Goal: Task Accomplishment & Management: Manage account settings

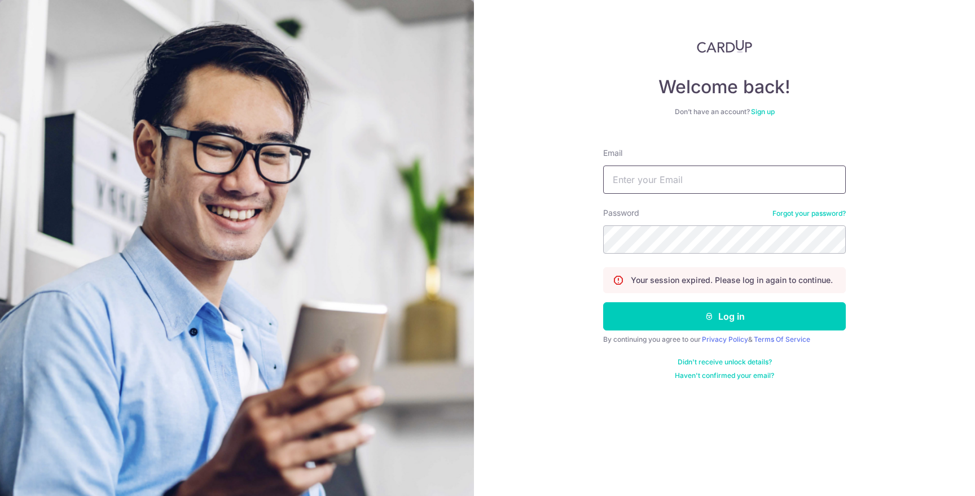
type input "[PERSON_NAME][EMAIL_ADDRESS][DOMAIN_NAME]"
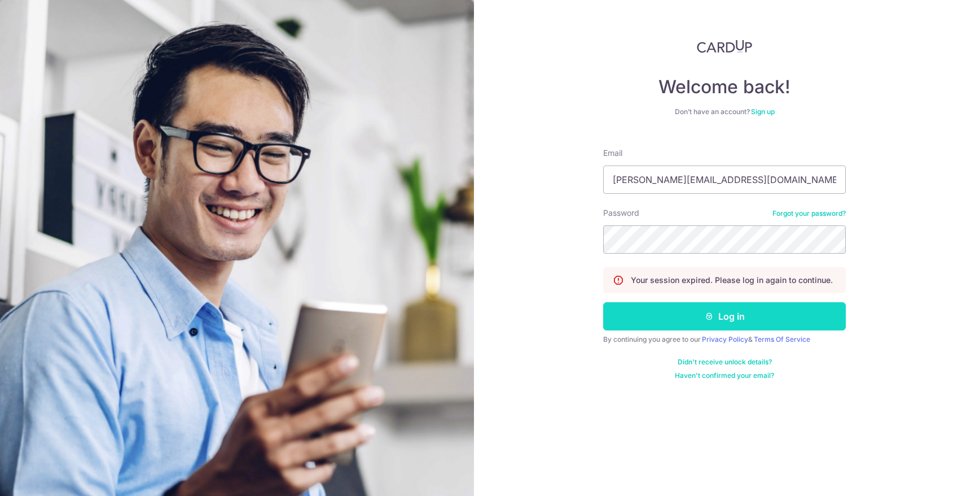
click at [735, 310] on button "Log in" at bounding box center [724, 316] width 243 height 28
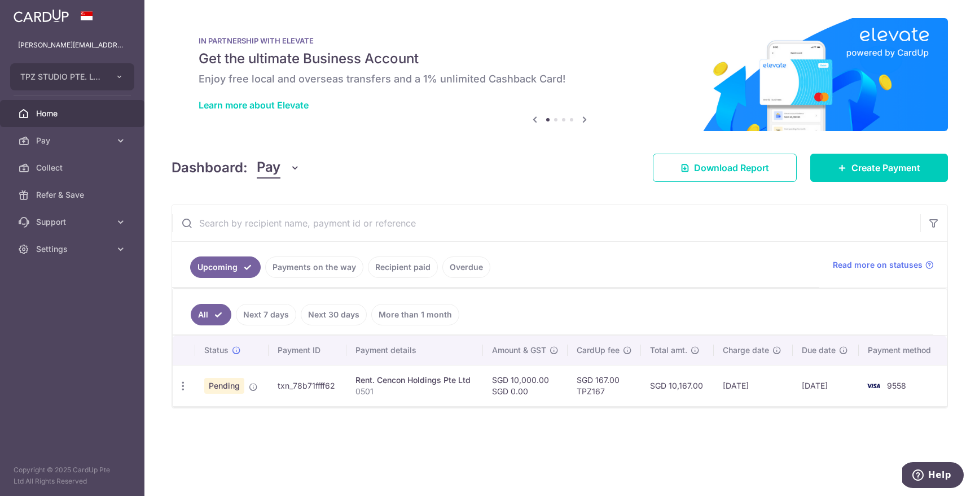
drag, startPoint x: 577, startPoint y: 379, endPoint x: 637, endPoint y: 379, distance: 59.3
click at [637, 379] on td "SGD 167.00 TPZ167" at bounding box center [604, 385] width 73 height 41
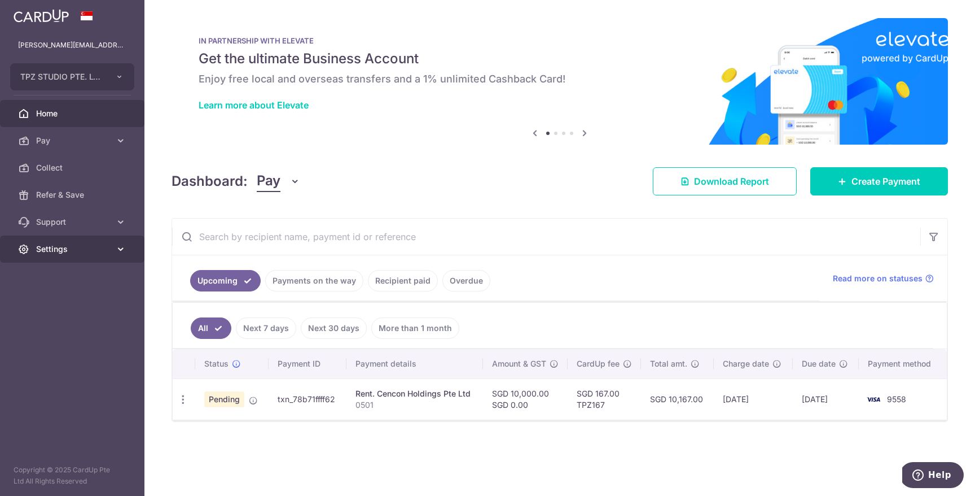
click at [99, 247] on span "Settings" at bounding box center [73, 248] width 75 height 11
click at [88, 291] on link "Logout" at bounding box center [72, 303] width 145 height 27
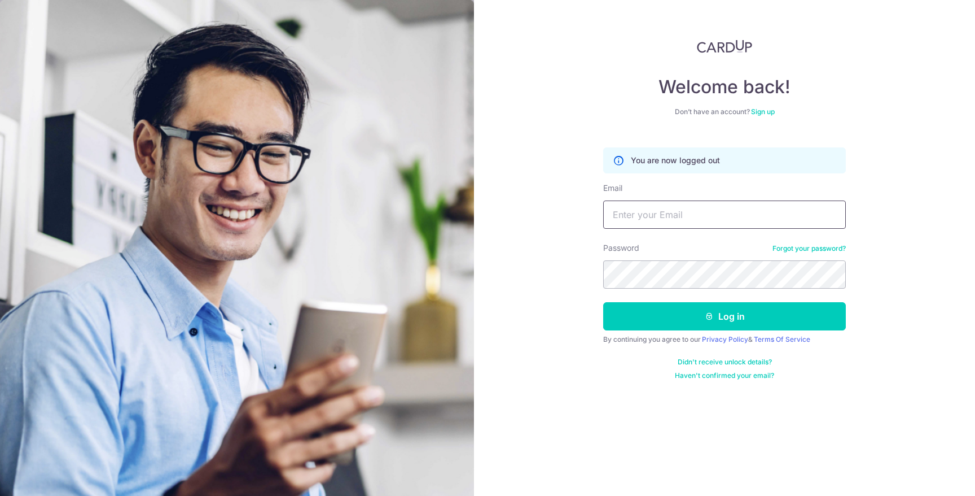
click at [666, 209] on input "Email" at bounding box center [724, 214] width 243 height 28
type input "[PERSON_NAME][EMAIL_ADDRESS][DOMAIN_NAME]"
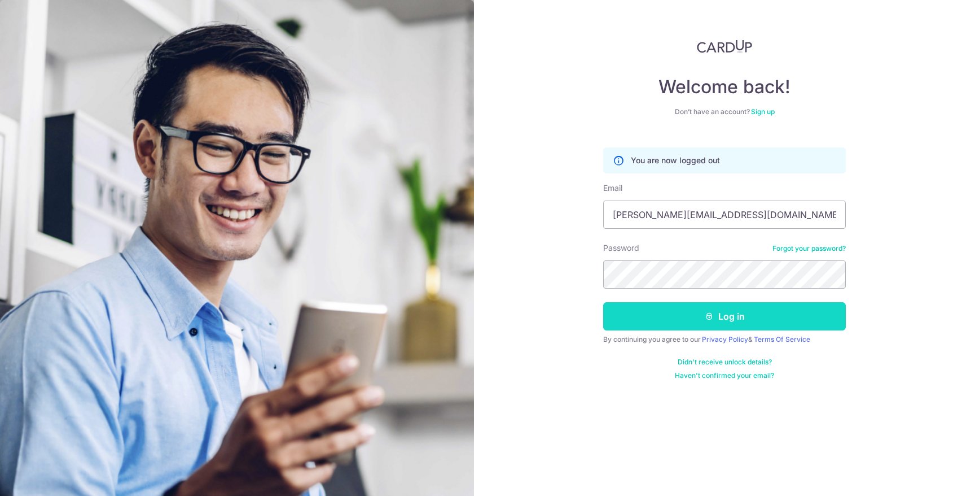
click at [711, 315] on icon "submit" at bounding box center [709, 316] width 9 height 9
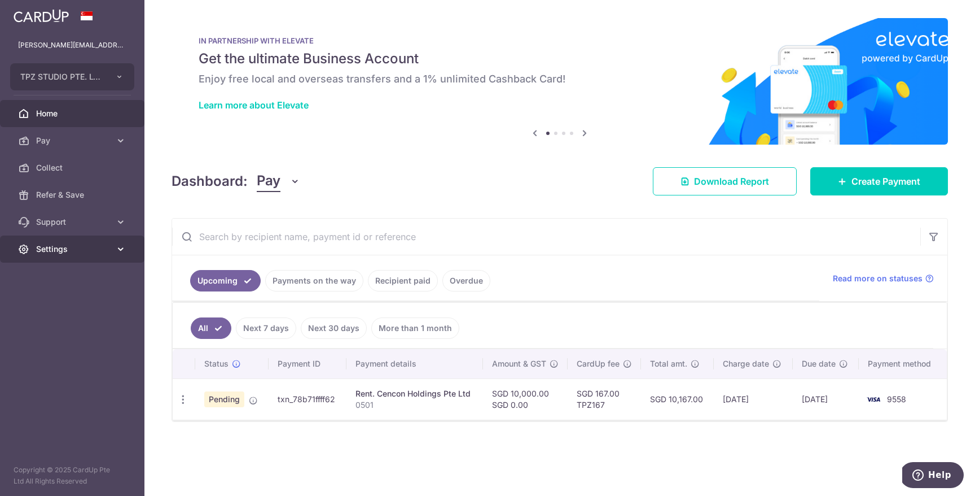
click at [71, 253] on span "Settings" at bounding box center [73, 248] width 75 height 11
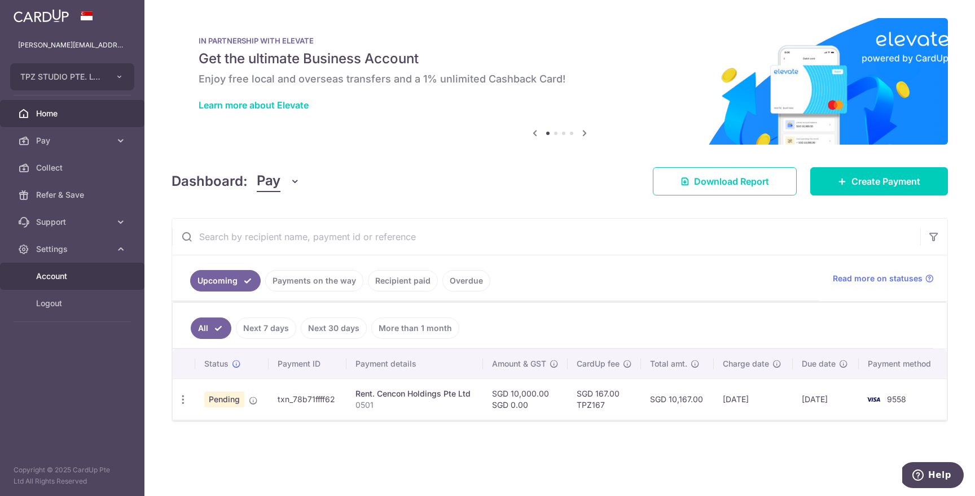
click at [106, 280] on span "Account" at bounding box center [73, 275] width 75 height 11
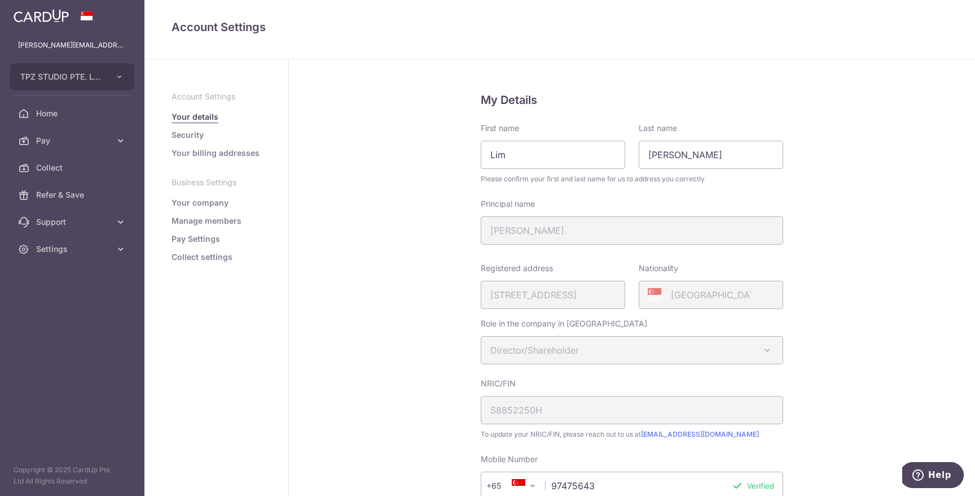
click at [204, 157] on link "Your billing addresses" at bounding box center [216, 152] width 88 height 11
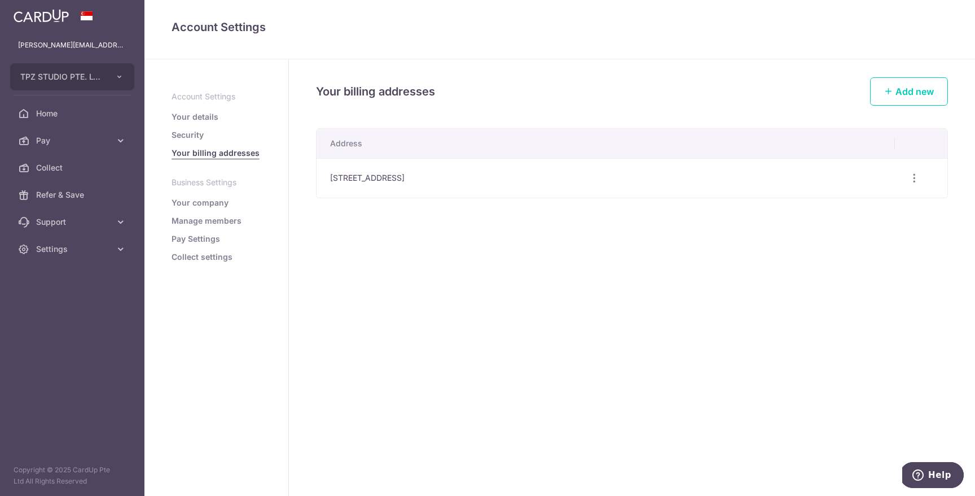
click at [195, 134] on link "Security" at bounding box center [188, 134] width 32 height 11
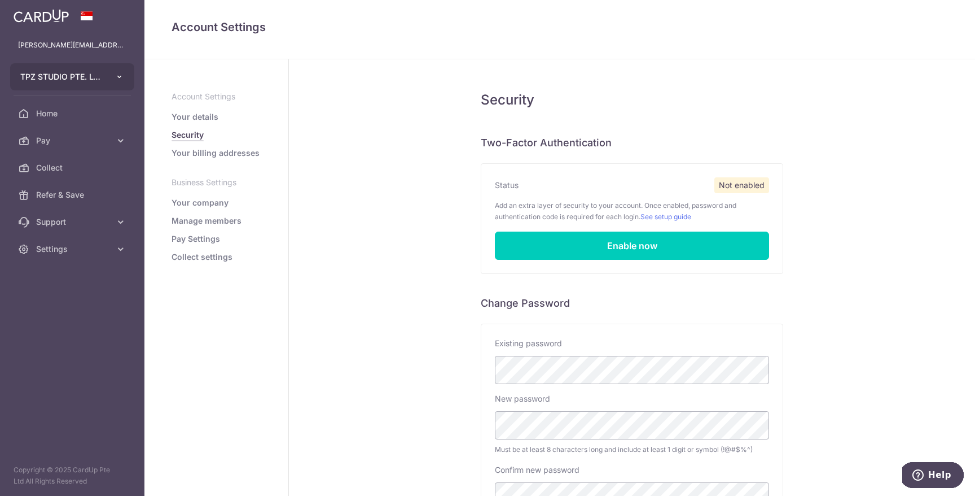
click at [84, 83] on button "TPZ STUDIO PTE. LTD." at bounding box center [72, 76] width 124 height 27
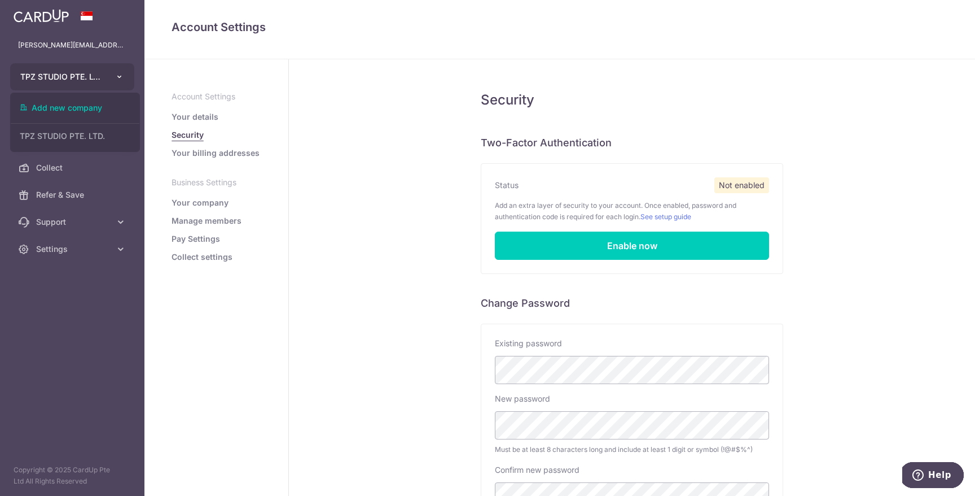
click at [84, 83] on button "TPZ STUDIO PTE. LTD." at bounding box center [72, 76] width 124 height 27
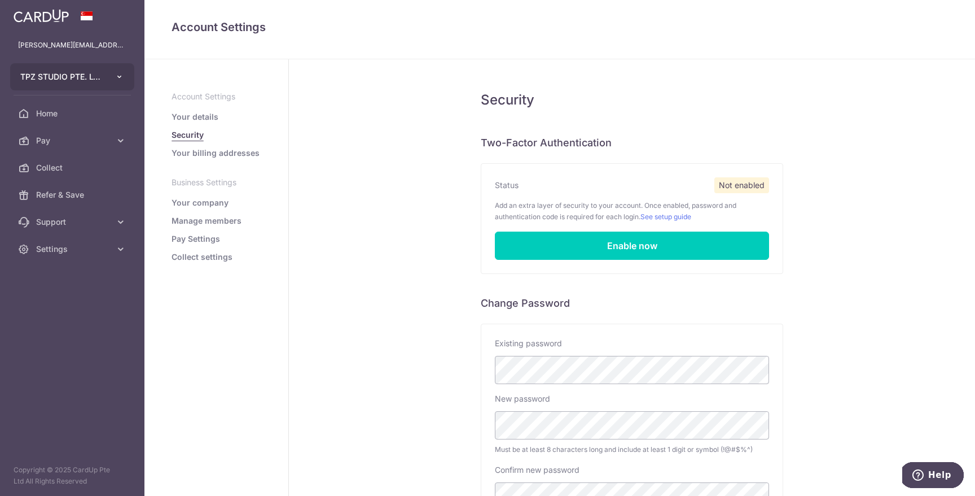
click at [84, 83] on button "TPZ STUDIO PTE. LTD." at bounding box center [72, 76] width 124 height 27
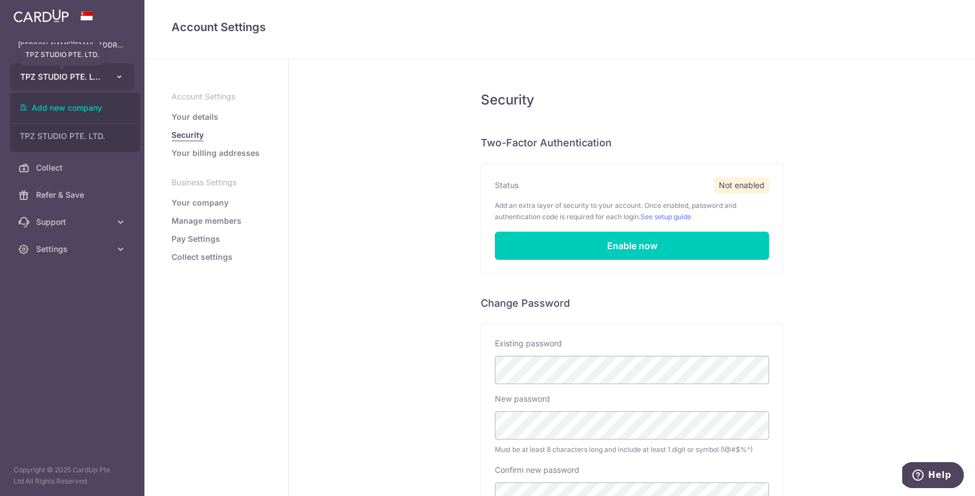
click at [100, 73] on span "TPZ STUDIO PTE. LTD." at bounding box center [62, 76] width 84 height 11
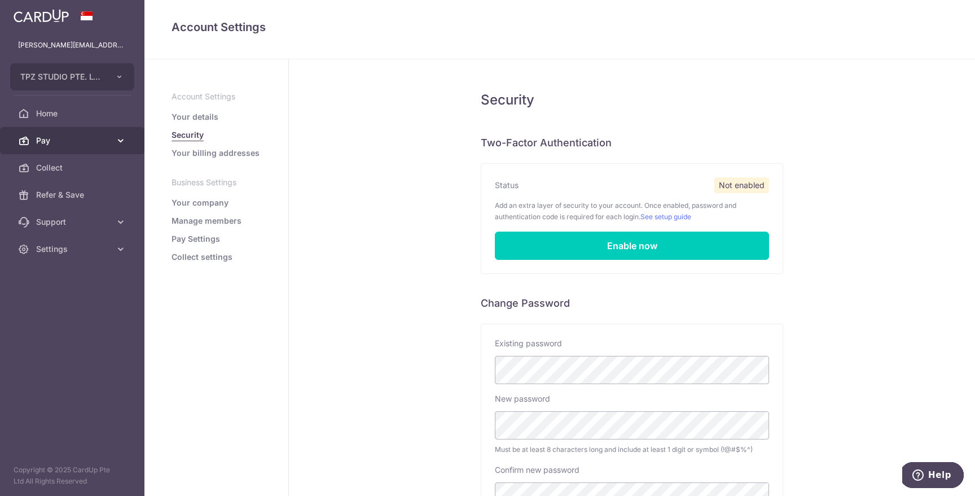
click at [54, 142] on span "Pay" at bounding box center [73, 140] width 75 height 11
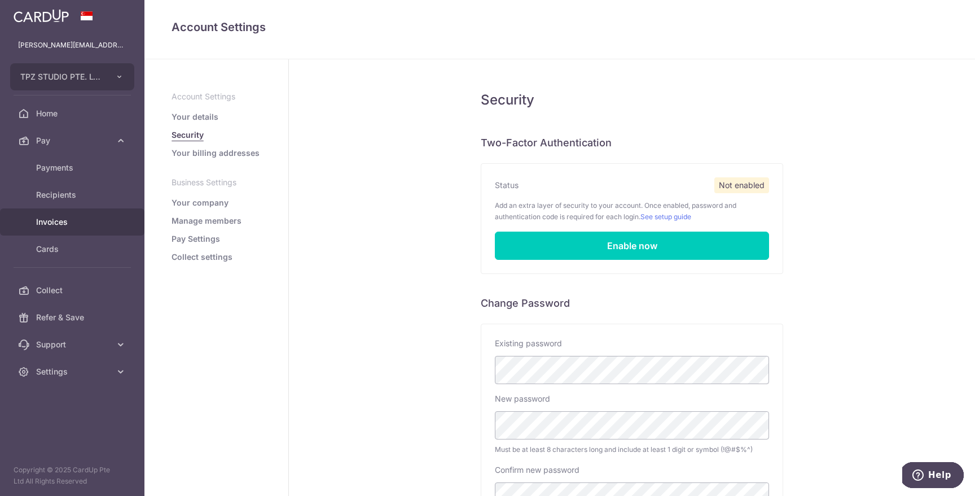
click at [63, 226] on span "Invoices" at bounding box center [73, 221] width 75 height 11
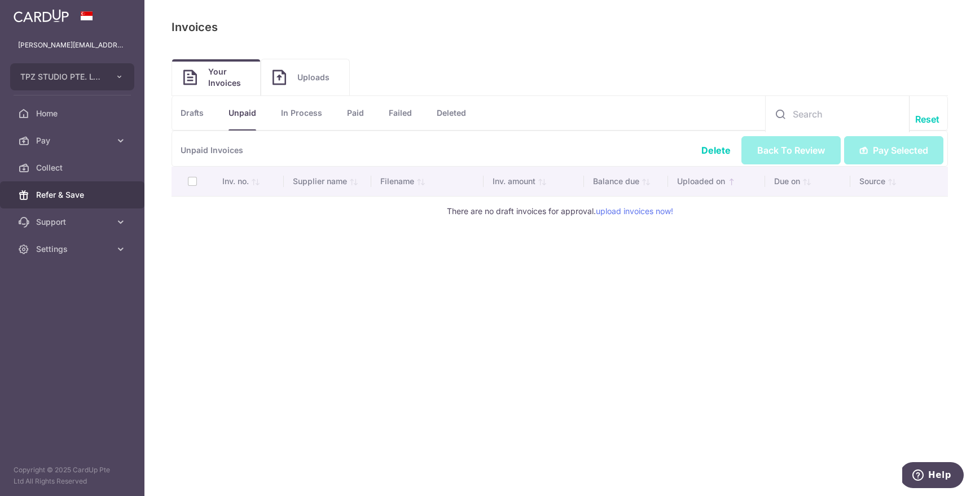
click at [56, 202] on link "Refer & Save" at bounding box center [72, 194] width 145 height 27
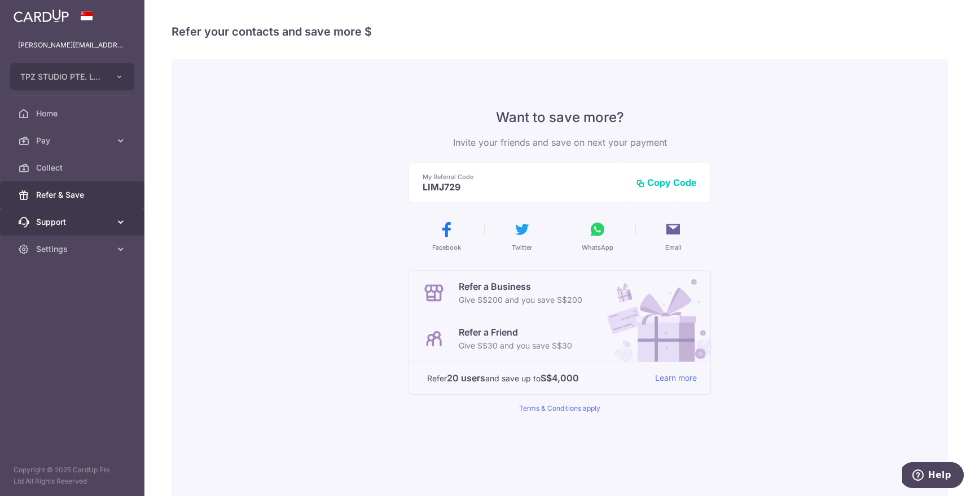
click at [66, 235] on link "Support" at bounding box center [72, 221] width 145 height 27
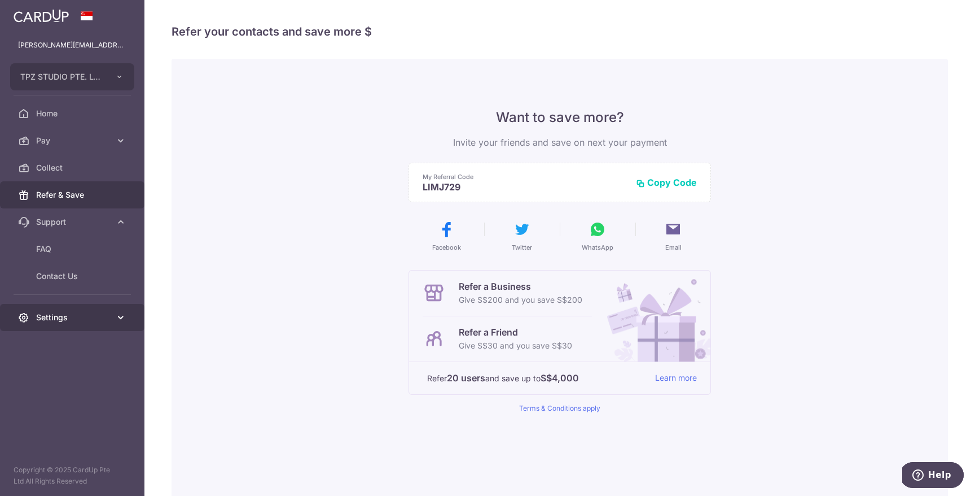
click at [71, 321] on span "Settings" at bounding box center [73, 317] width 75 height 11
click at [67, 348] on span "Account" at bounding box center [73, 344] width 75 height 11
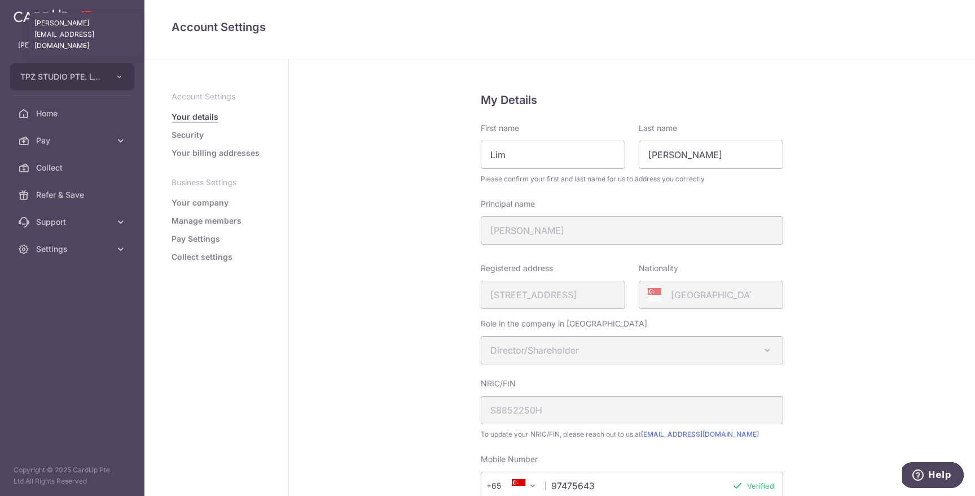
click at [75, 47] on p "[PERSON_NAME][EMAIL_ADDRESS][DOMAIN_NAME]" at bounding box center [72, 45] width 108 height 11
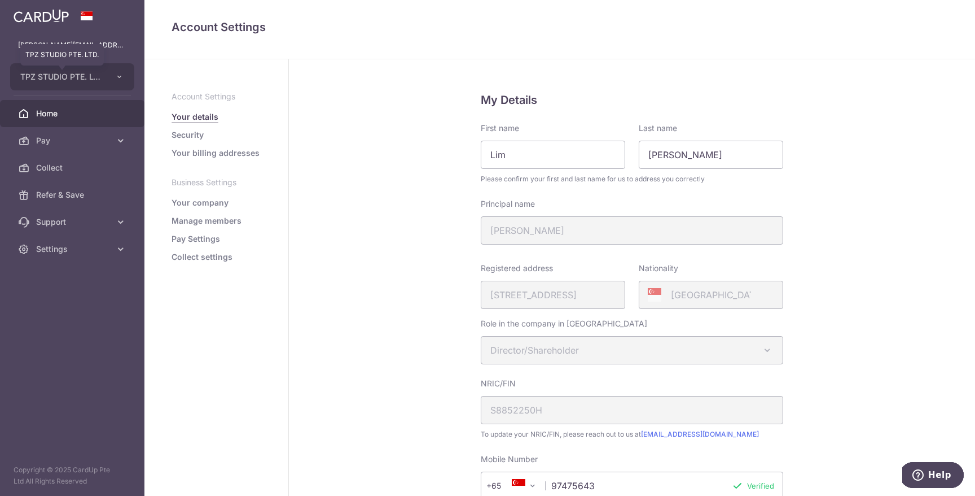
click at [62, 111] on span "Home" at bounding box center [73, 113] width 75 height 11
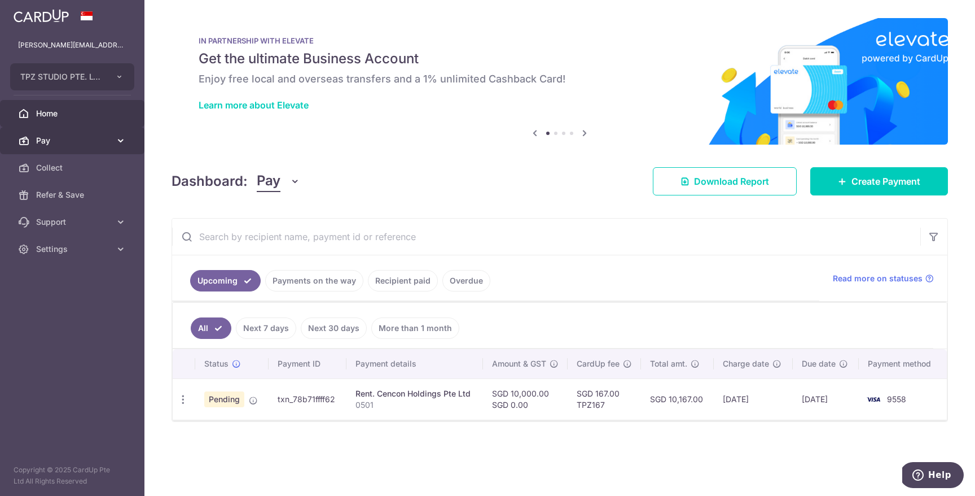
click at [104, 140] on span "Pay" at bounding box center [73, 140] width 75 height 11
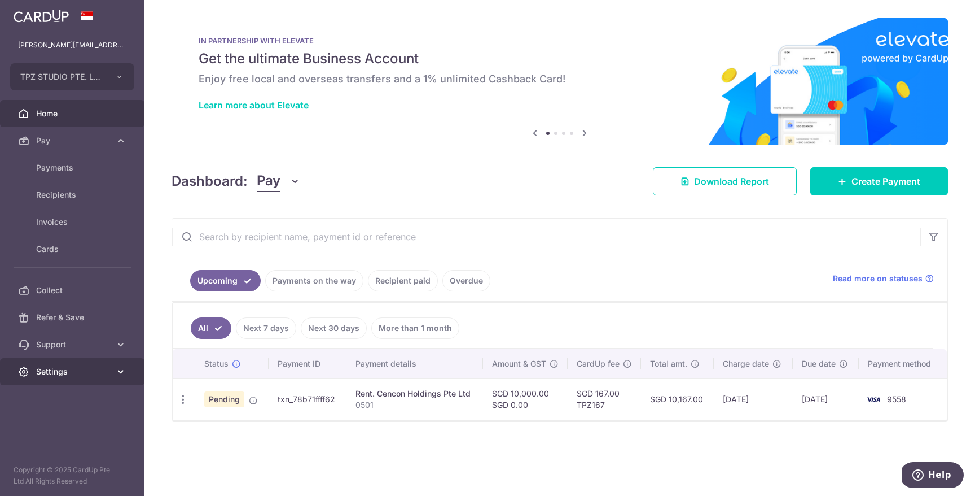
click at [79, 384] on link "Settings" at bounding box center [72, 371] width 145 height 27
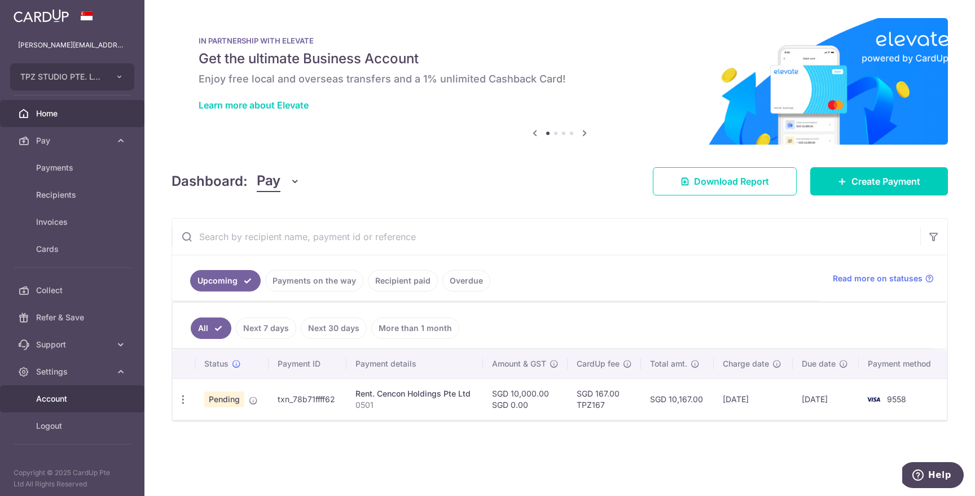
click at [78, 400] on span "Account" at bounding box center [73, 398] width 75 height 11
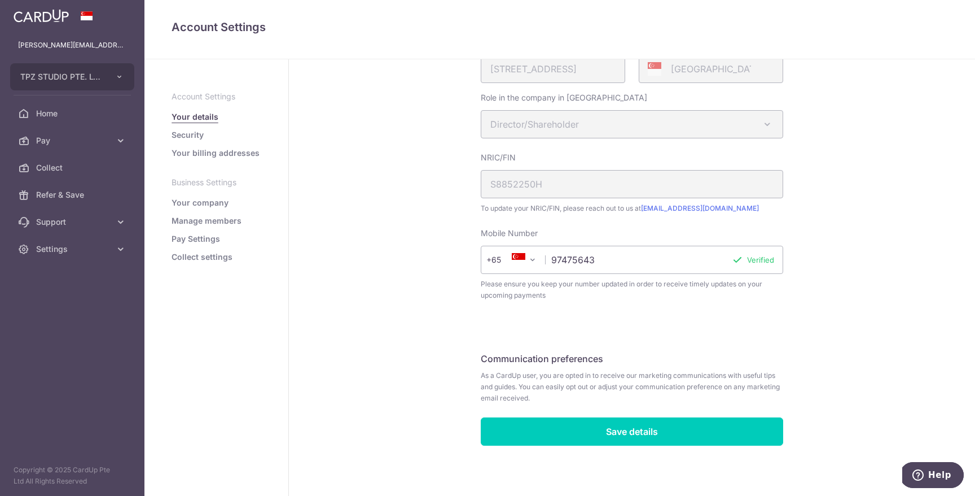
scroll to position [229, 0]
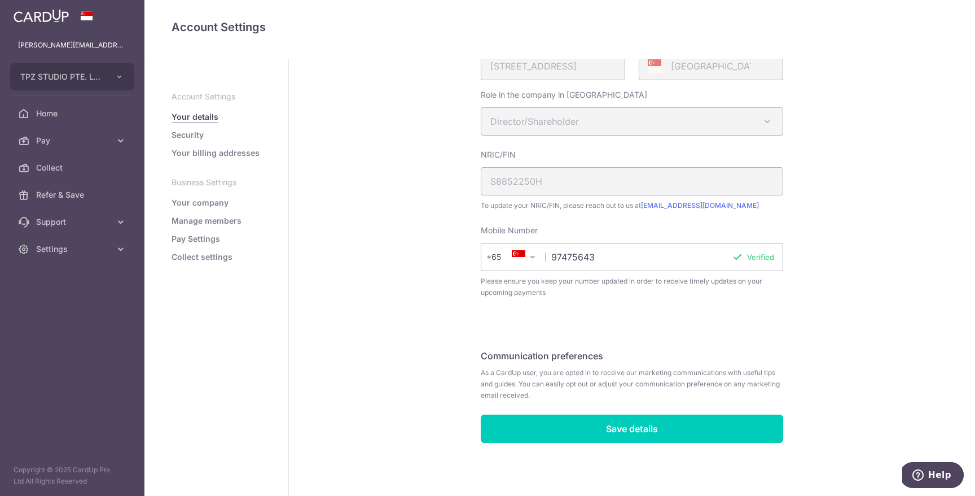
click at [208, 137] on li "Security" at bounding box center [217, 134] width 90 height 11
click at [187, 137] on link "Security" at bounding box center [188, 134] width 32 height 11
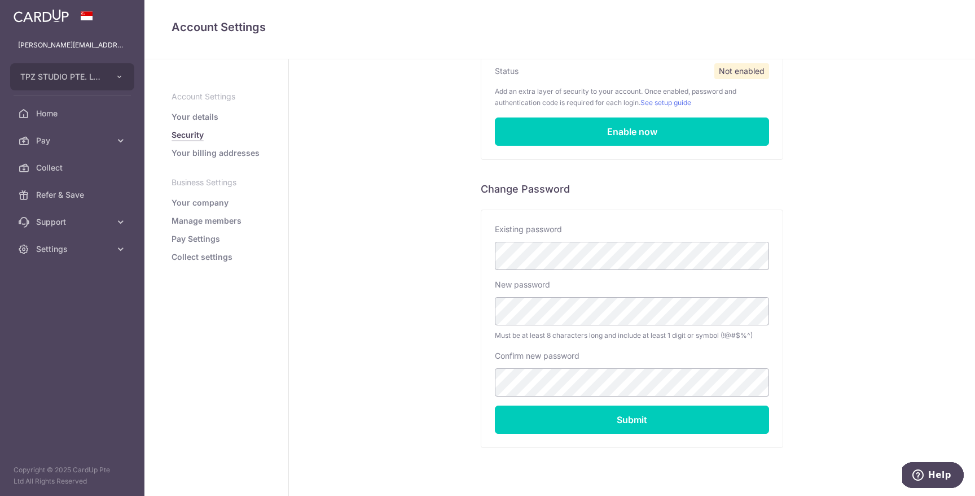
scroll to position [142, 0]
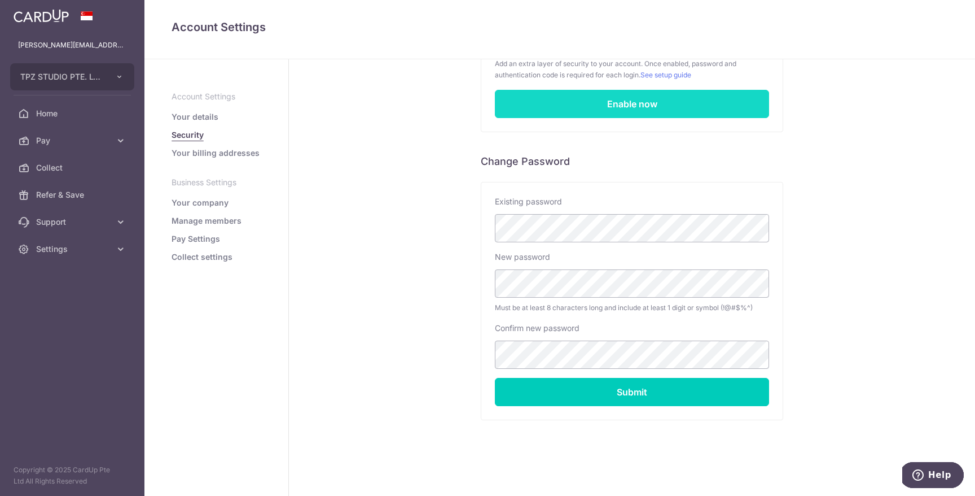
click at [607, 96] on link "Enable now" at bounding box center [632, 104] width 274 height 28
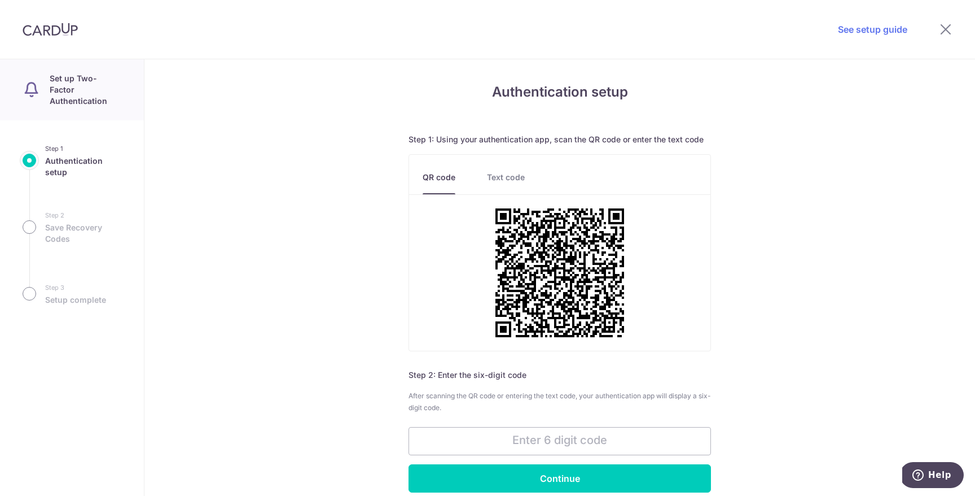
scroll to position [68, 0]
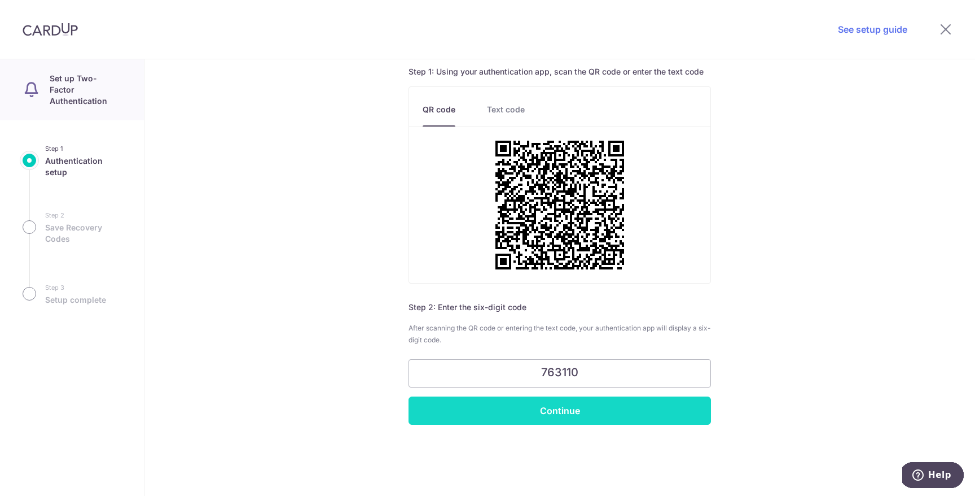
type input "763110"
click at [576, 423] on input "Continue" at bounding box center [560, 410] width 303 height 28
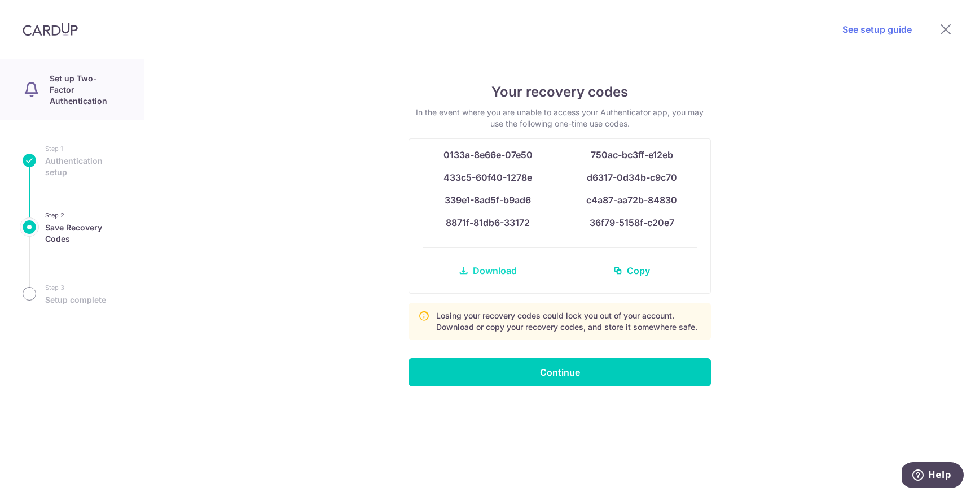
click at [496, 267] on span "Download" at bounding box center [495, 271] width 44 height 14
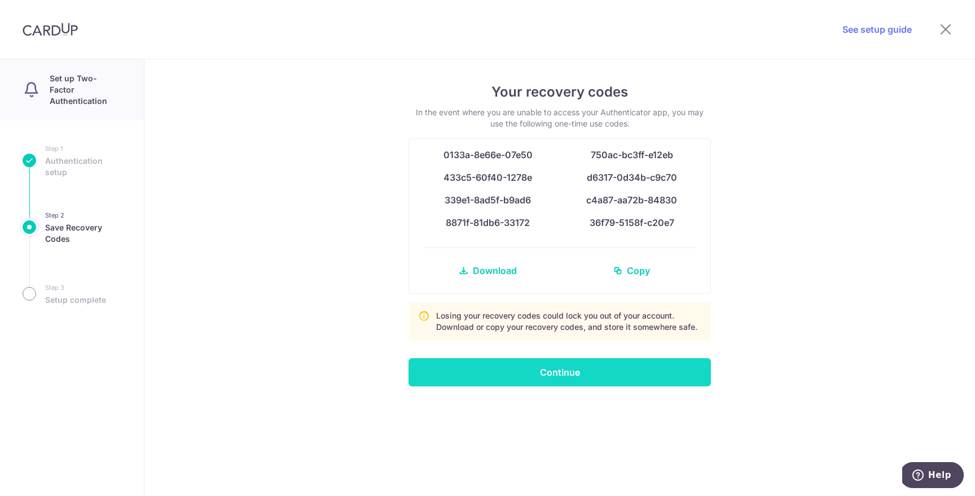
click at [662, 366] on input "Continue" at bounding box center [560, 372] width 303 height 28
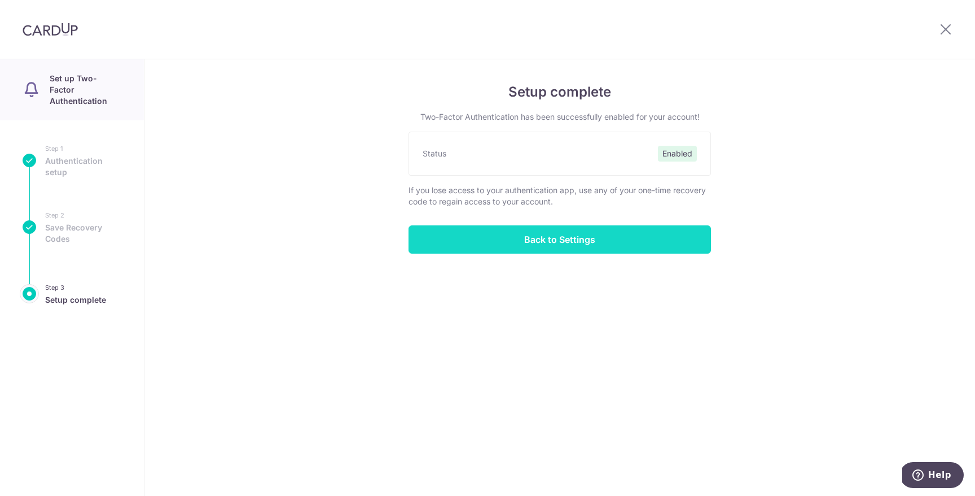
click at [643, 234] on input "Back to Settings" at bounding box center [560, 239] width 303 height 28
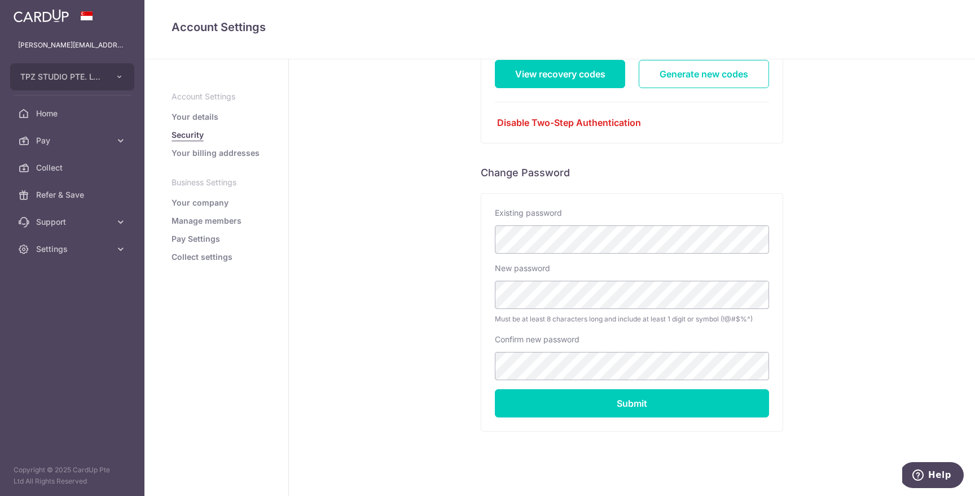
scroll to position [172, 0]
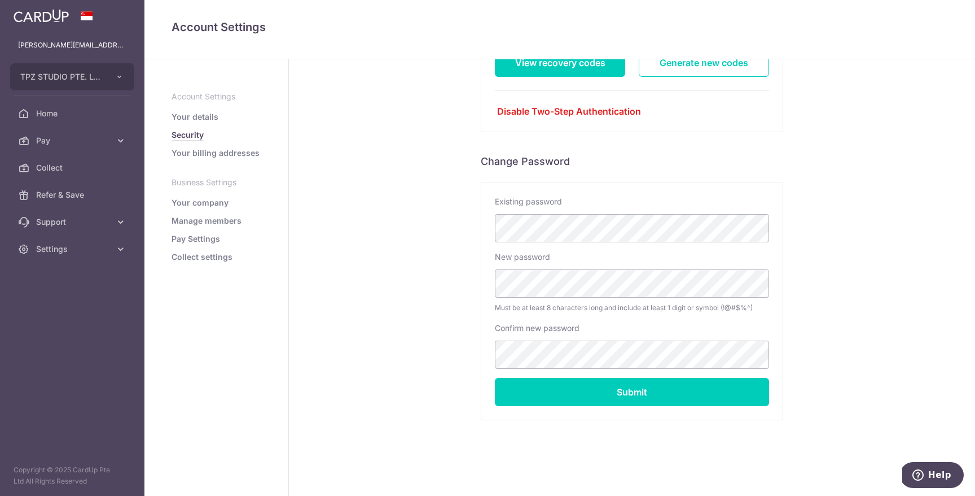
click at [211, 194] on ul "Account Settings Your details Security Your billing addresses Business Settings…" at bounding box center [217, 177] width 90 height 172
click at [211, 196] on ul "Account Settings Your details Security Your billing addresses Business Settings…" at bounding box center [217, 177] width 90 height 172
click at [211, 202] on link "Your company" at bounding box center [200, 202] width 57 height 11
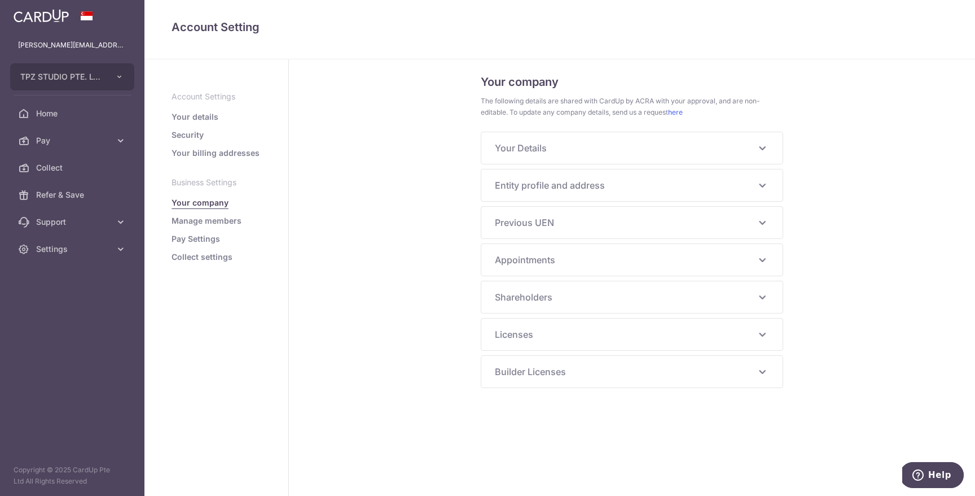
click at [652, 156] on div "Your Details NRIC/FIN S8852250H Principal Name JOSEFYN LIM QIAOLI Alias Name - …" at bounding box center [631, 148] width 301 height 32
click at [656, 141] on div "Your Details NRIC/FIN S8852250H Principal Name JOSEFYN LIM QIAOLI Alias Name - …" at bounding box center [631, 148] width 301 height 32
click at [768, 157] on div "Your Details NRIC/FIN S8852250H Principal Name JOSEFYN LIM QIAOLI Alias Name - …" at bounding box center [631, 148] width 301 height 32
click at [763, 152] on icon at bounding box center [763, 148] width 14 height 14
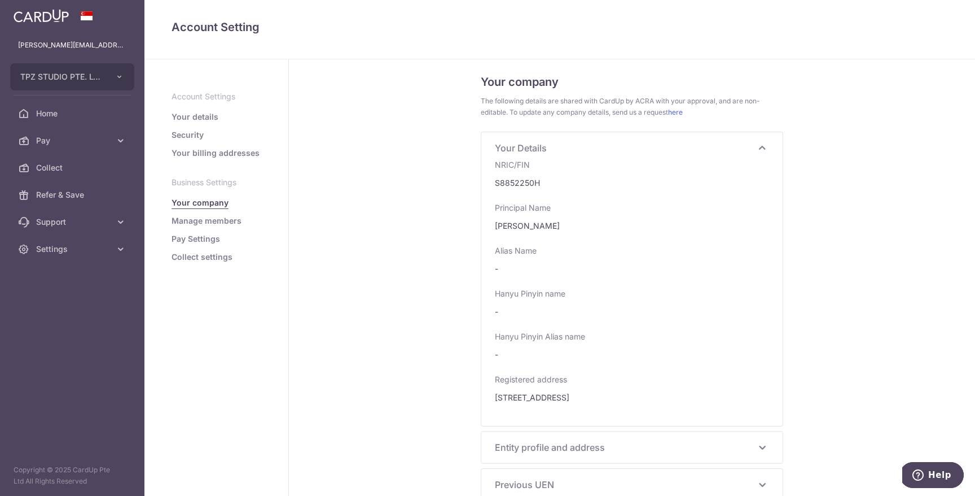
click at [763, 152] on icon at bounding box center [763, 148] width 14 height 14
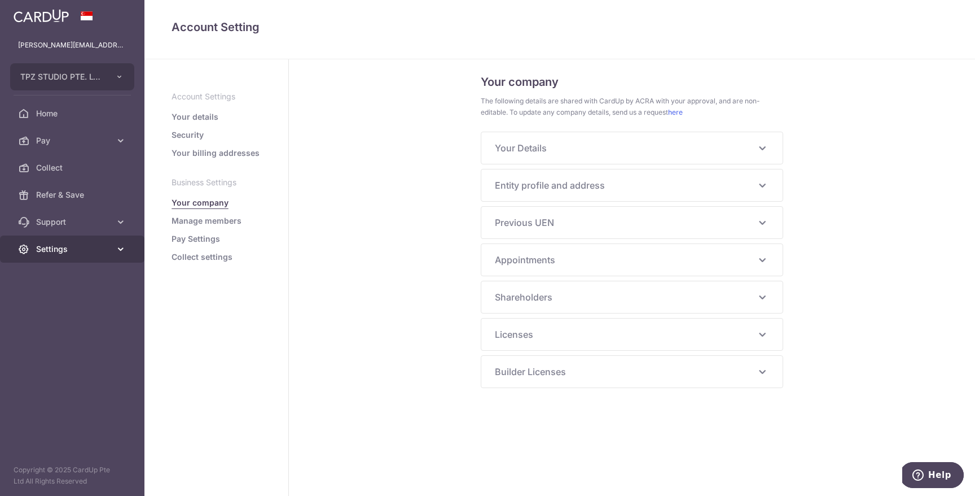
click at [84, 242] on link "Settings" at bounding box center [72, 248] width 145 height 27
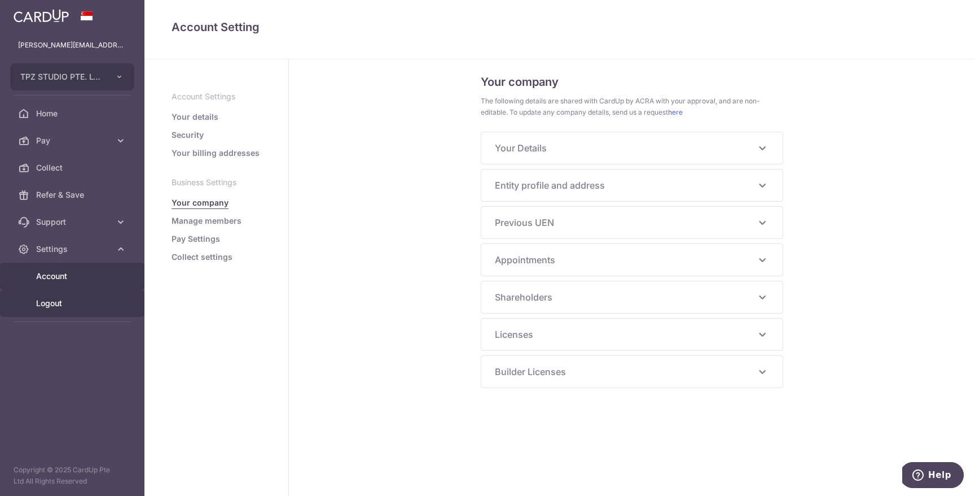
click at [71, 304] on span "Logout" at bounding box center [73, 302] width 75 height 11
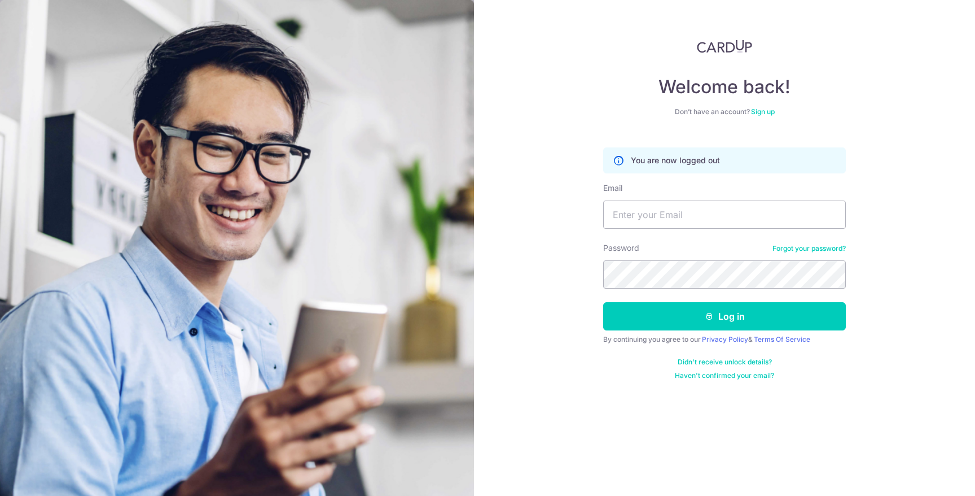
click at [728, 375] on link "Haven't confirmed your email?" at bounding box center [724, 375] width 99 height 9
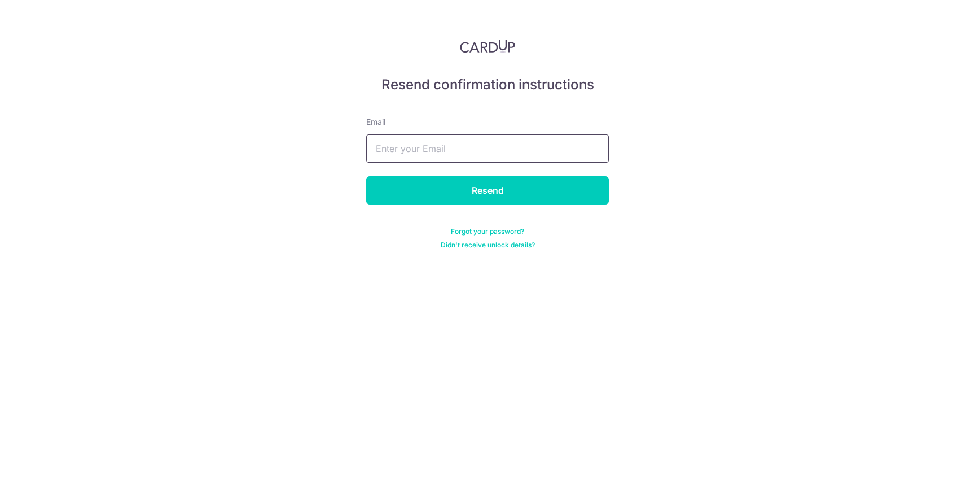
click at [469, 142] on input "text" at bounding box center [487, 148] width 243 height 28
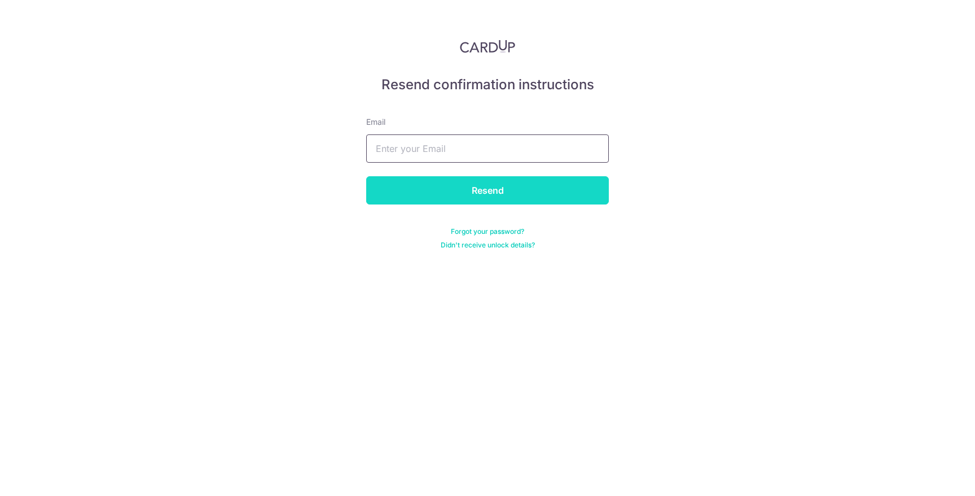
type input "[PERSON_NAME][EMAIL_ADDRESS][DOMAIN_NAME]"
click at [536, 185] on input "Resend" at bounding box center [487, 190] width 243 height 28
